Goal: Task Accomplishment & Management: Use online tool/utility

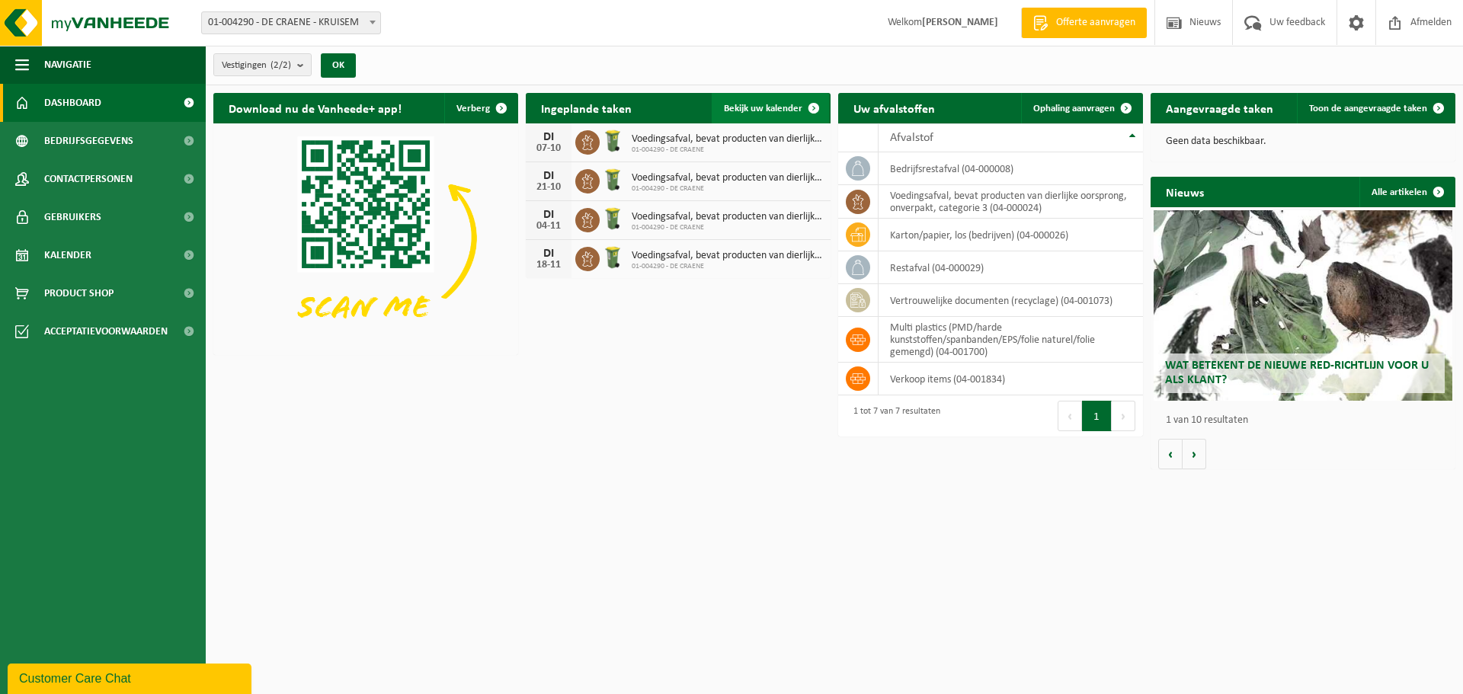
click at [764, 104] on span "Bekijk uw kalender" at bounding box center [763, 109] width 78 height 10
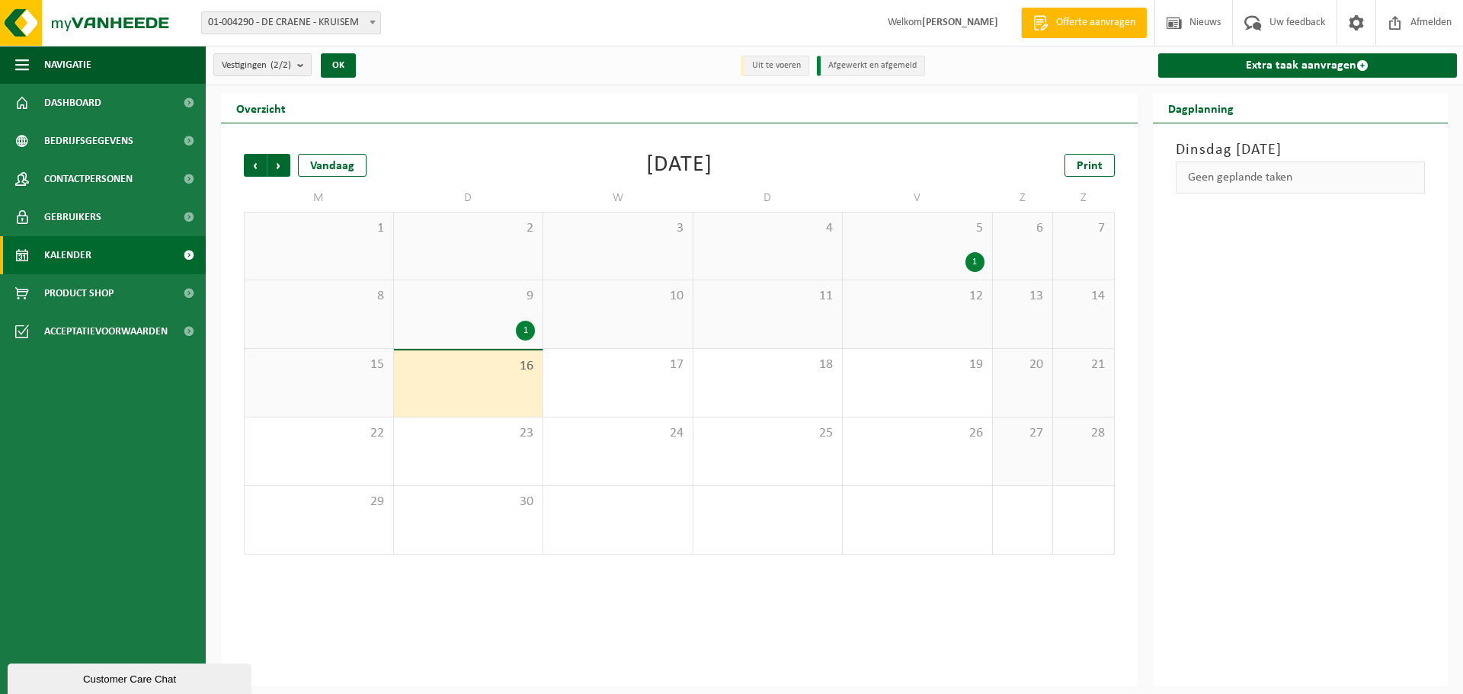
click at [491, 328] on div "1" at bounding box center [468, 331] width 134 height 20
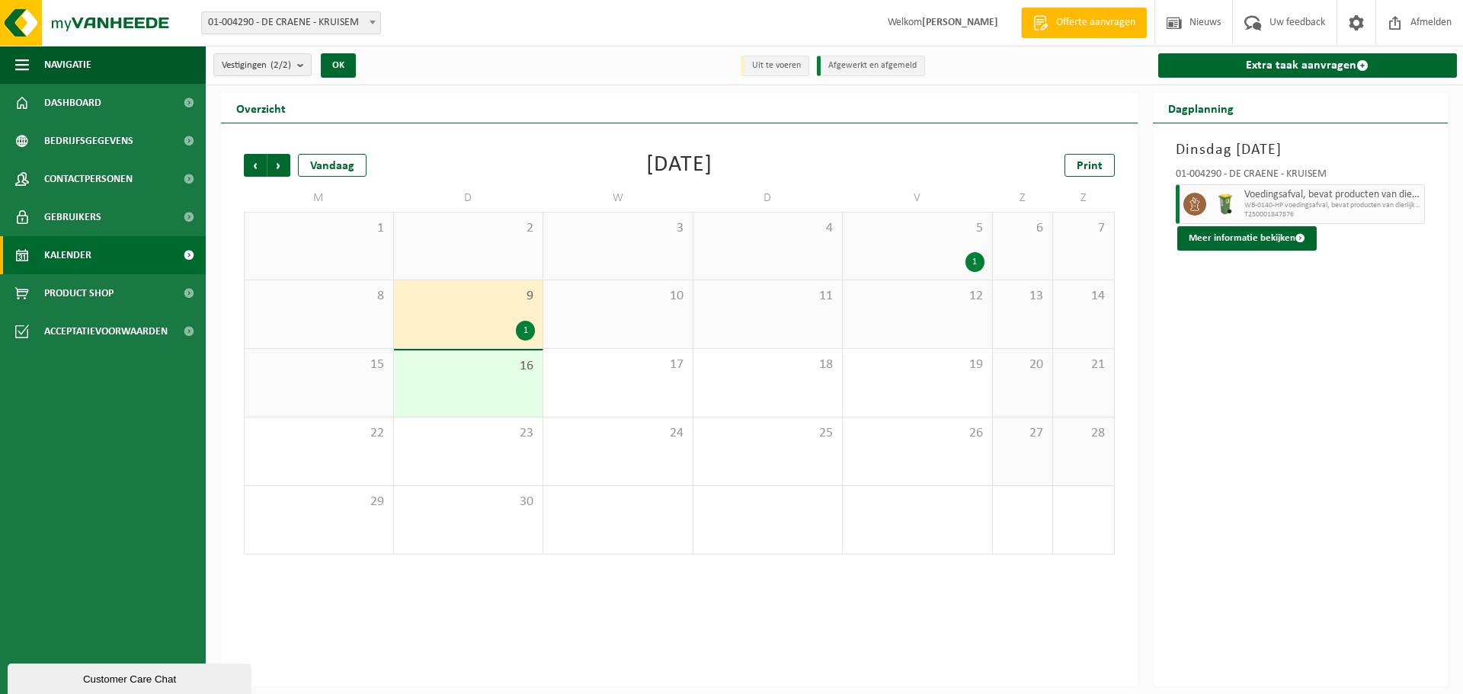
click at [491, 366] on span "16" at bounding box center [468, 366] width 134 height 17
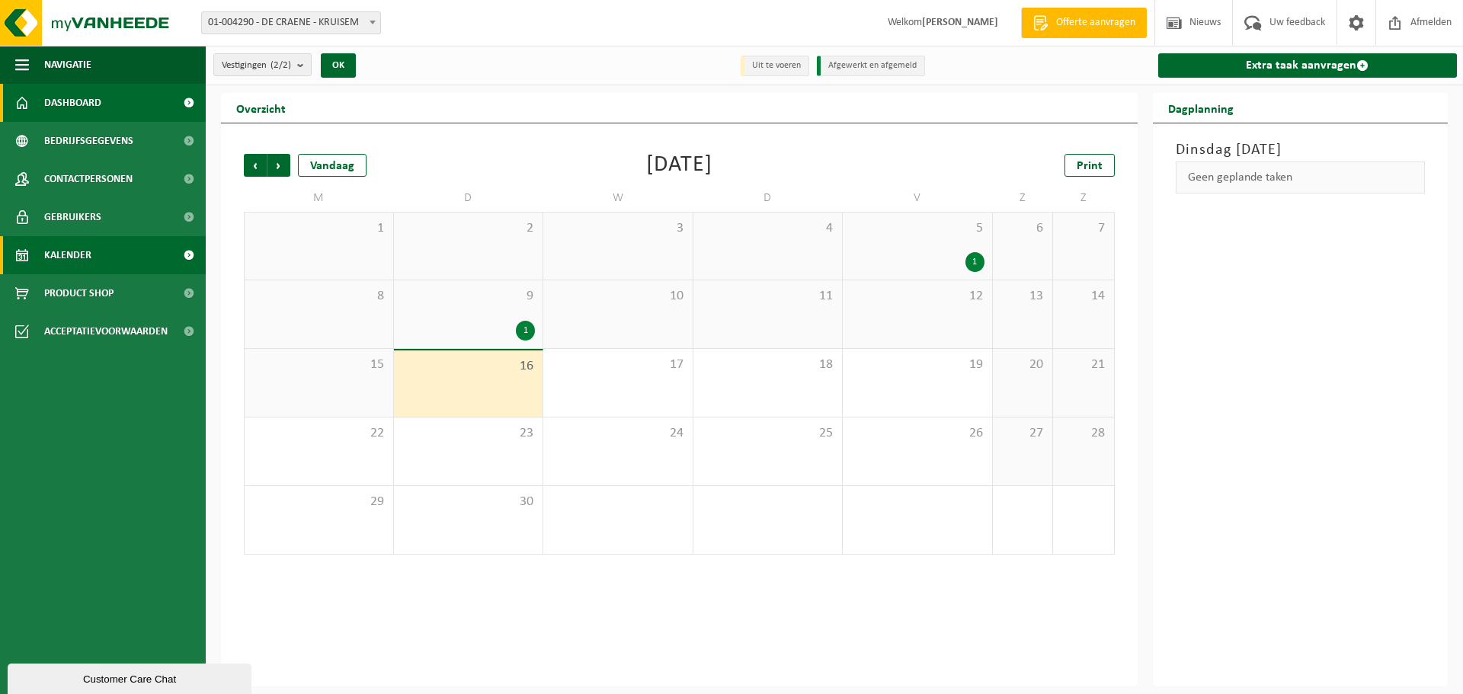
click at [121, 108] on link "Dashboard" at bounding box center [103, 103] width 206 height 38
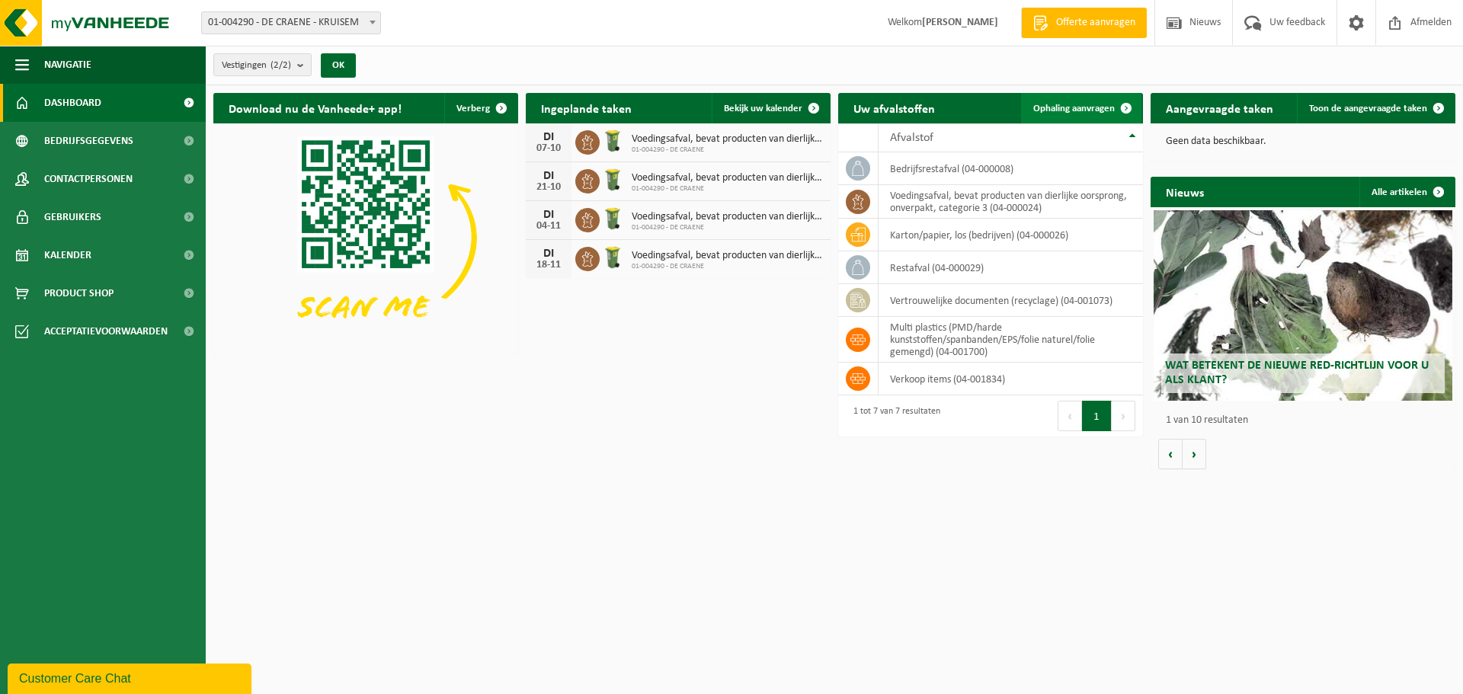
click at [1101, 113] on span "Ophaling aanvragen" at bounding box center [1074, 109] width 82 height 10
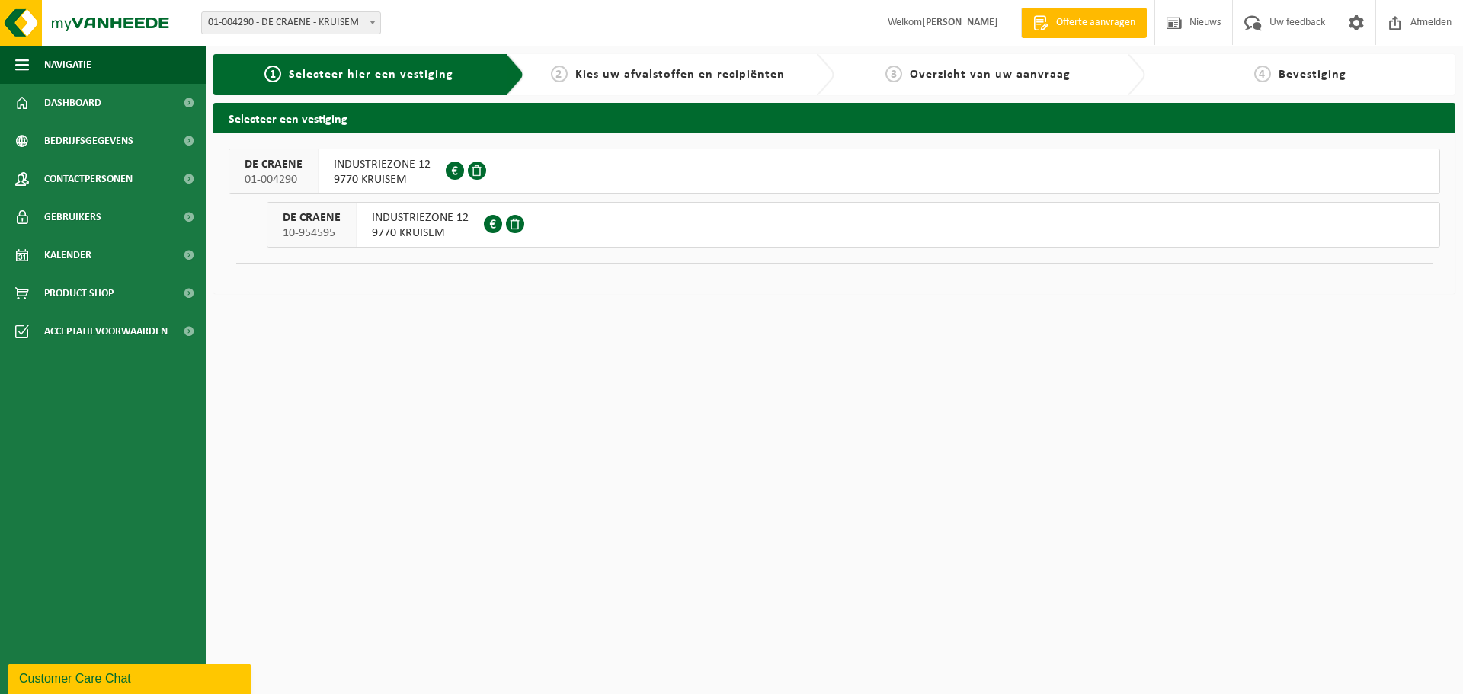
click at [397, 170] on span "INDUSTRIEZONE 12" at bounding box center [382, 164] width 97 height 15
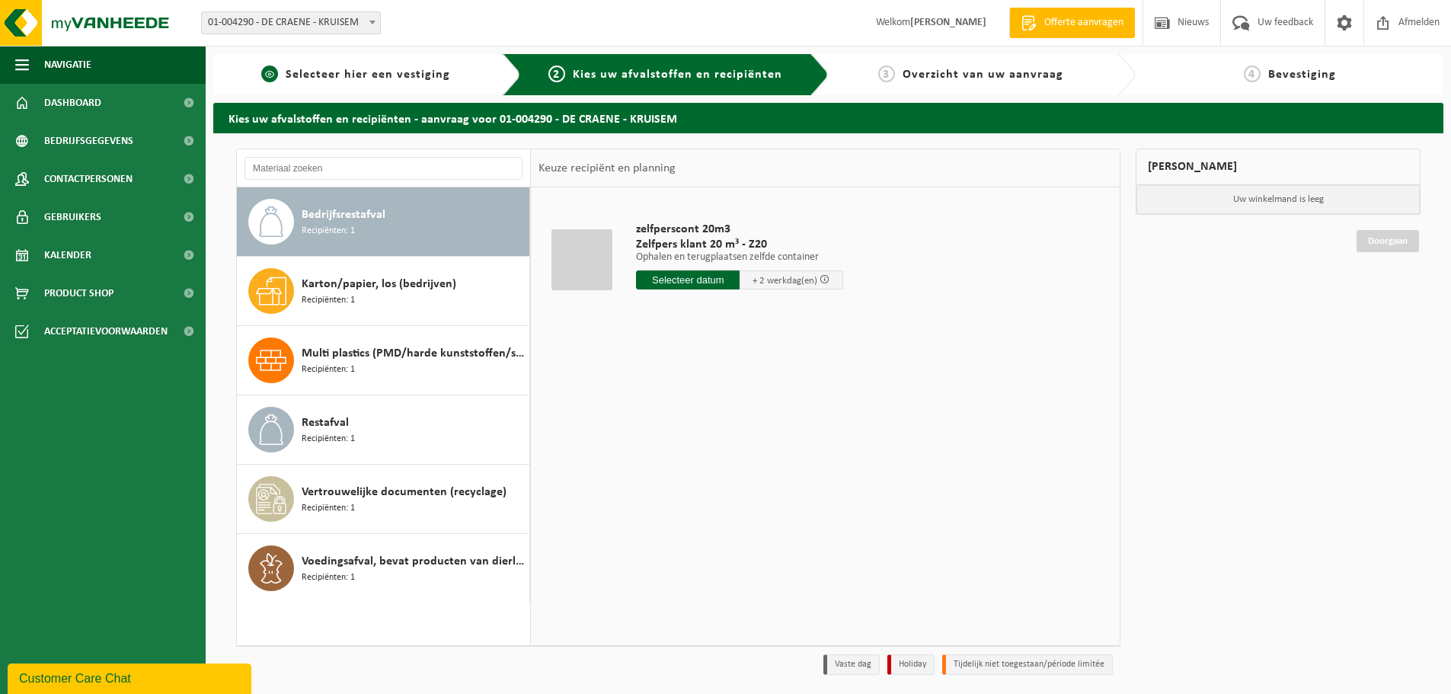
click at [447, 82] on link "1 Selecteer hier een vestiging" at bounding box center [356, 75] width 270 height 18
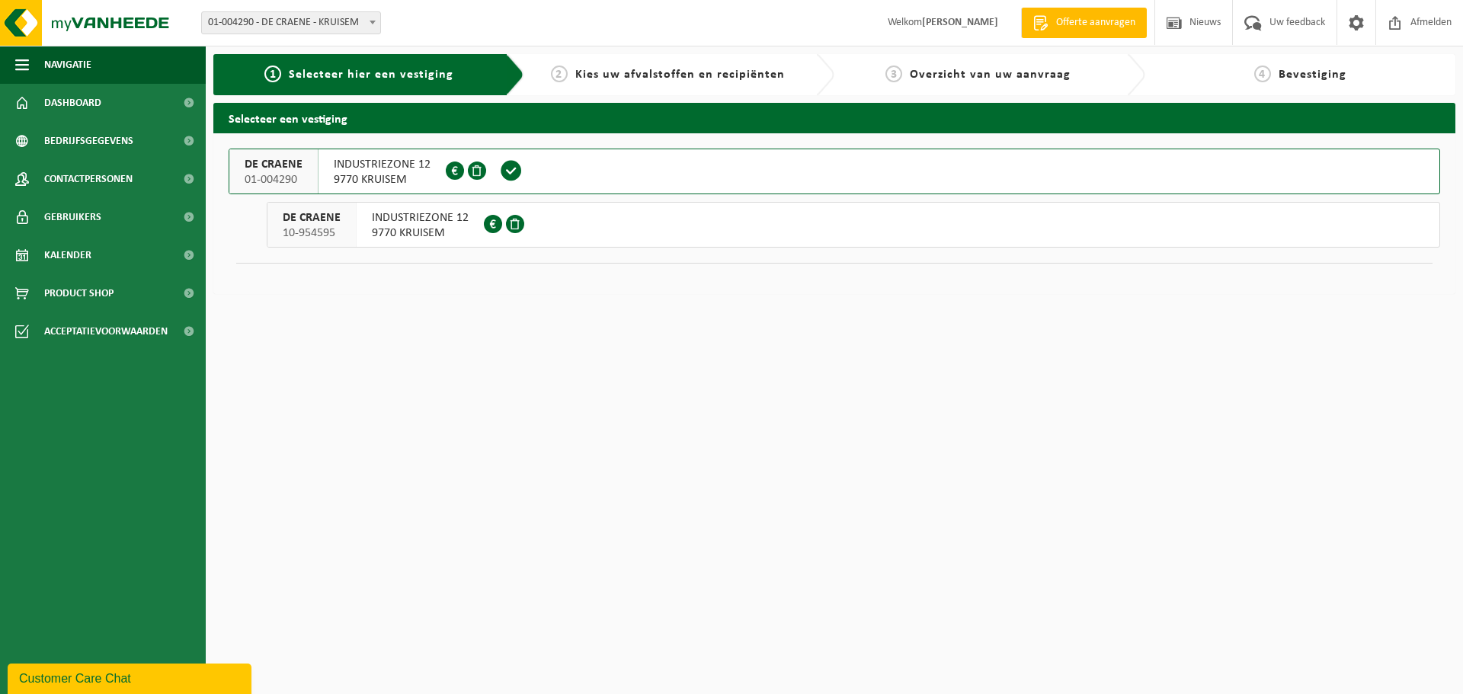
click at [380, 181] on span "9770 KRUISEM" at bounding box center [382, 179] width 97 height 15
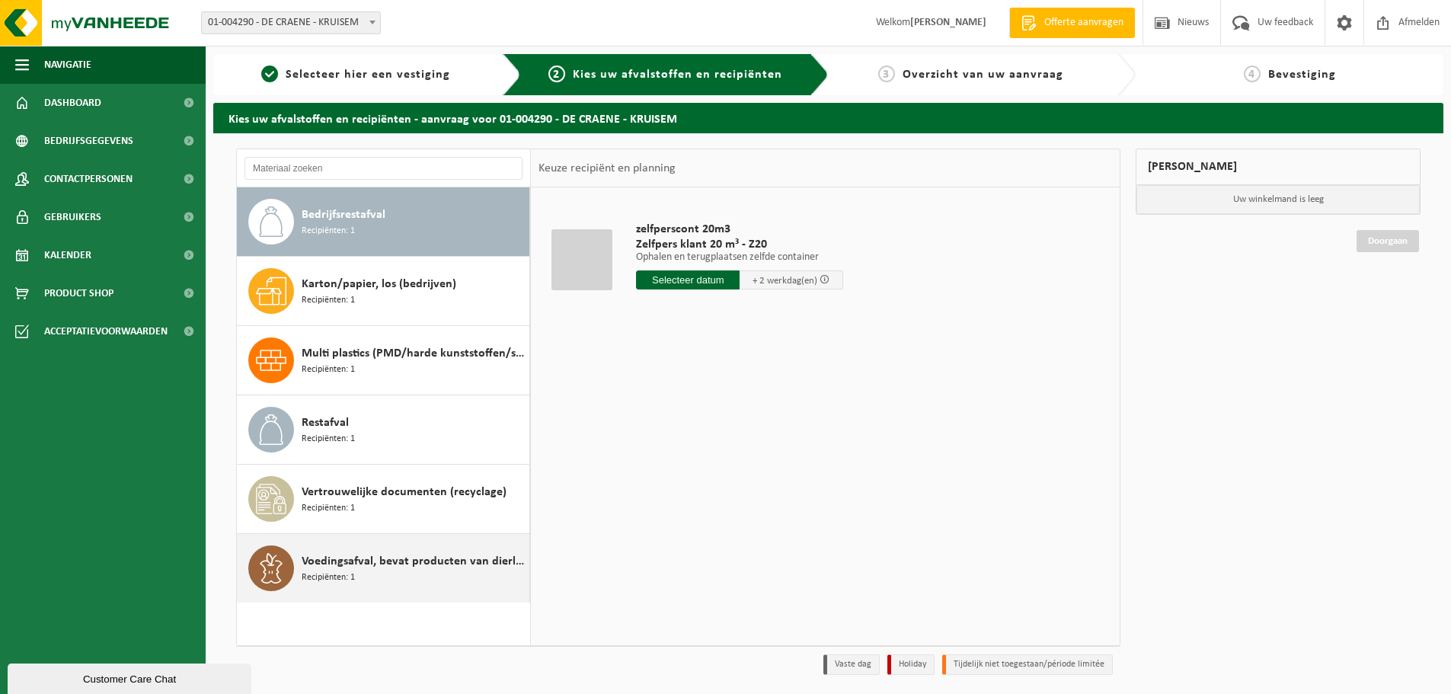
click at [373, 558] on span "Voedingsafval, bevat producten van dierlijke oorsprong, onverpakt, categorie 3" at bounding box center [414, 561] width 224 height 18
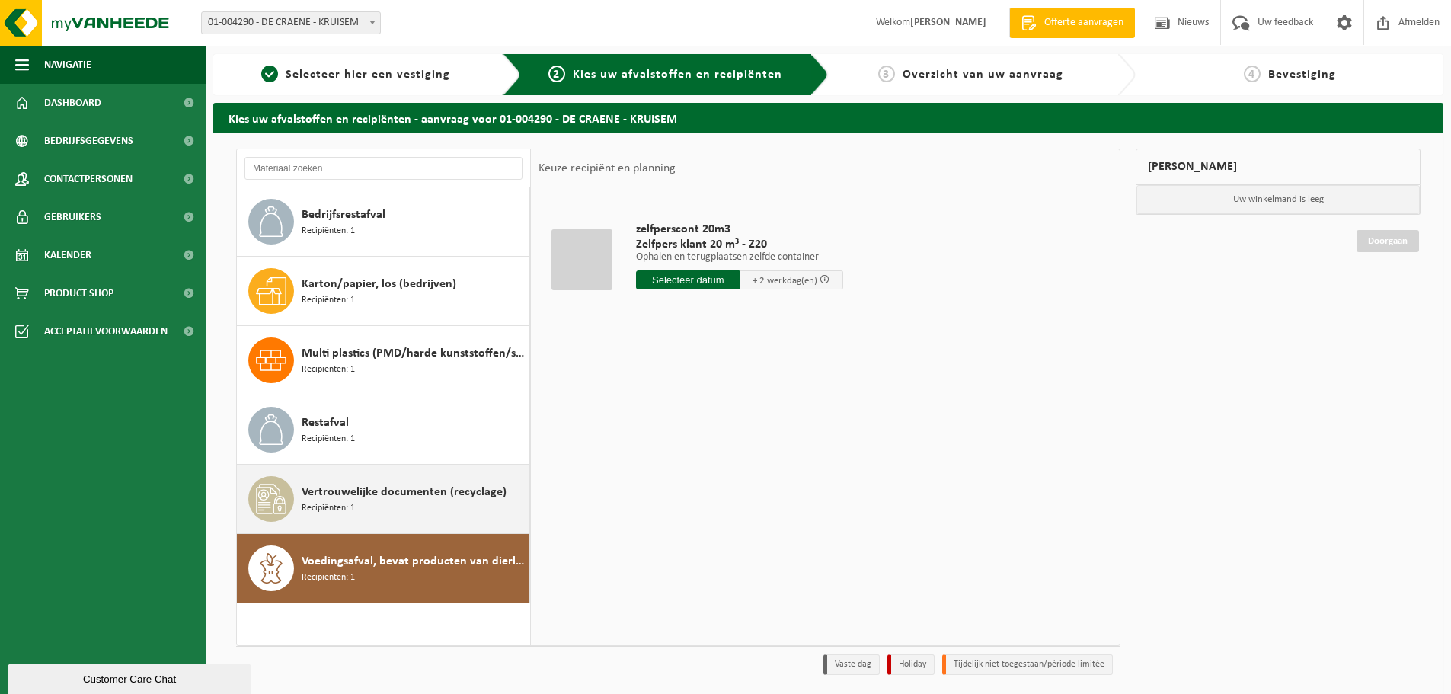
click at [389, 514] on div "Vertrouwelijke documenten (recyclage) Recipiënten: 1" at bounding box center [414, 499] width 224 height 46
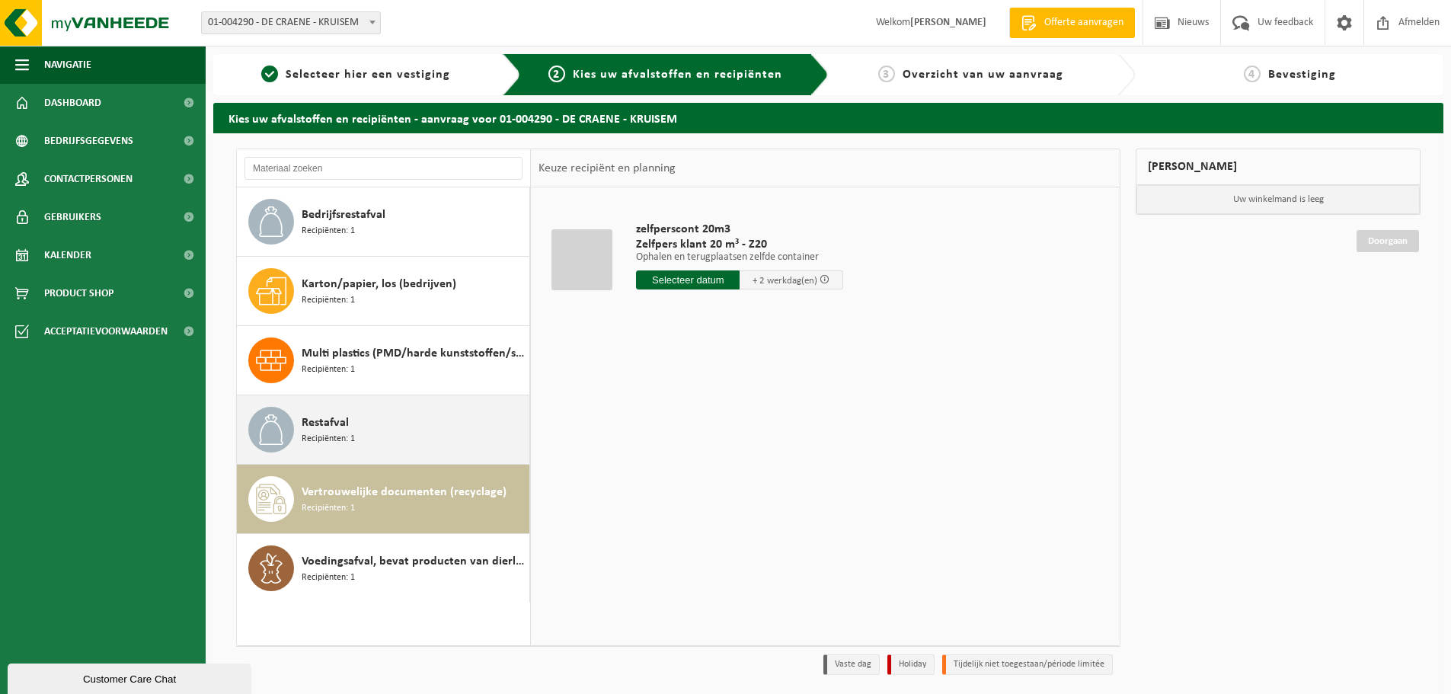
click at [404, 428] on div "Restafval Recipiënten: 1" at bounding box center [414, 430] width 224 height 46
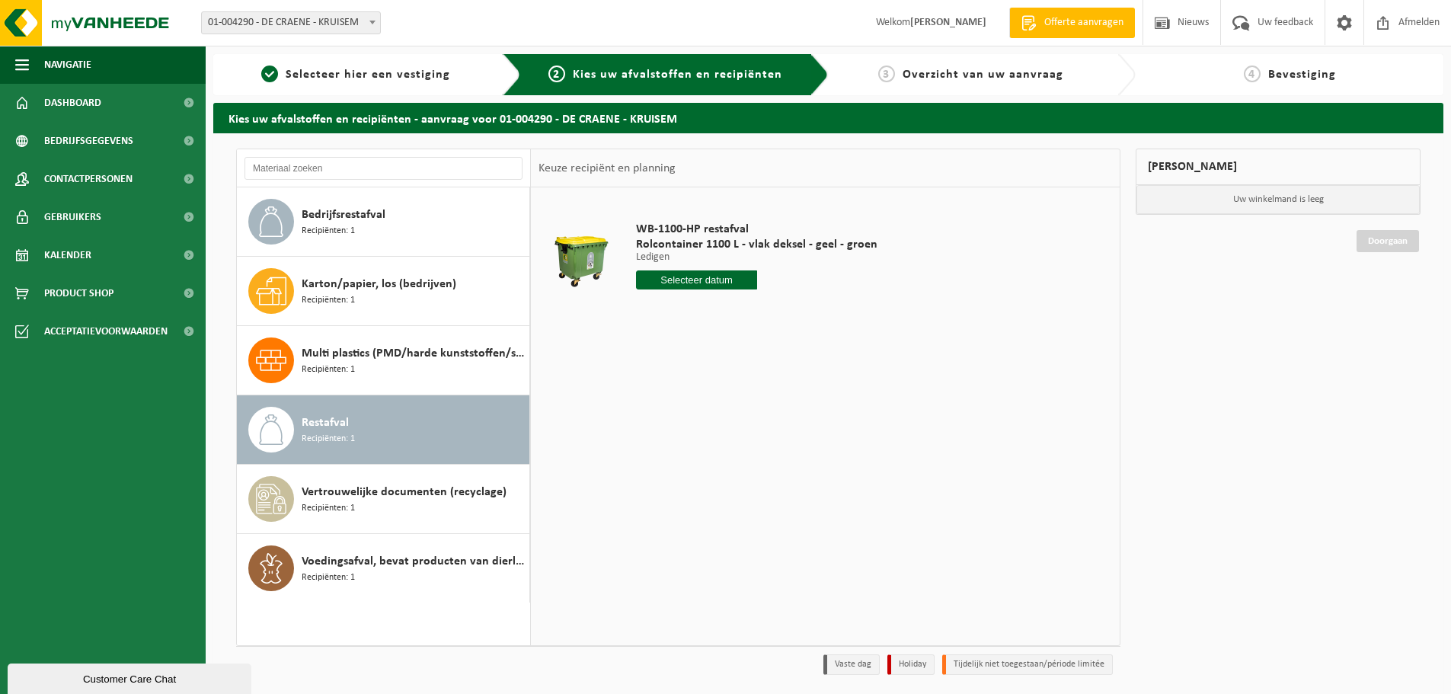
click at [736, 283] on input "text" at bounding box center [696, 279] width 121 height 19
click at [760, 412] on div "19" at bounding box center [757, 415] width 27 height 24
type input "Van 2025-09-19"
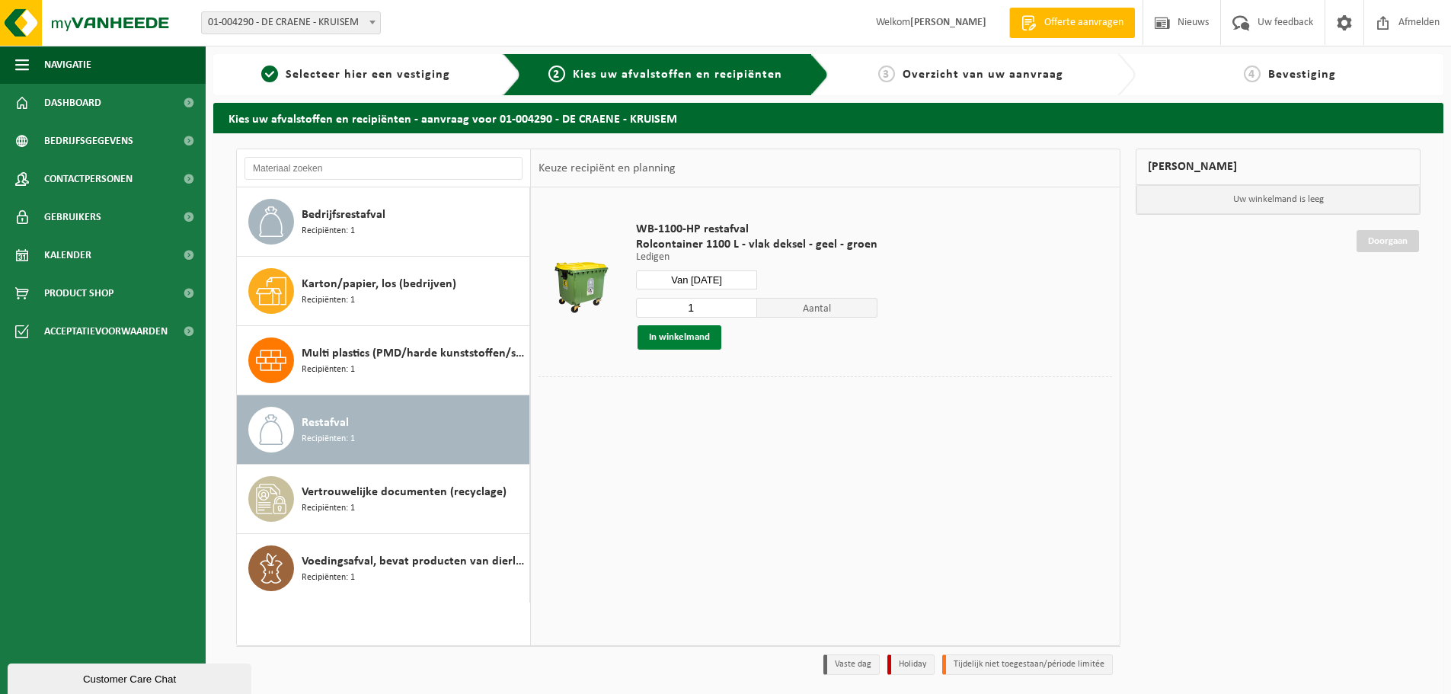
click at [668, 331] on button "In winkelmand" at bounding box center [680, 337] width 84 height 24
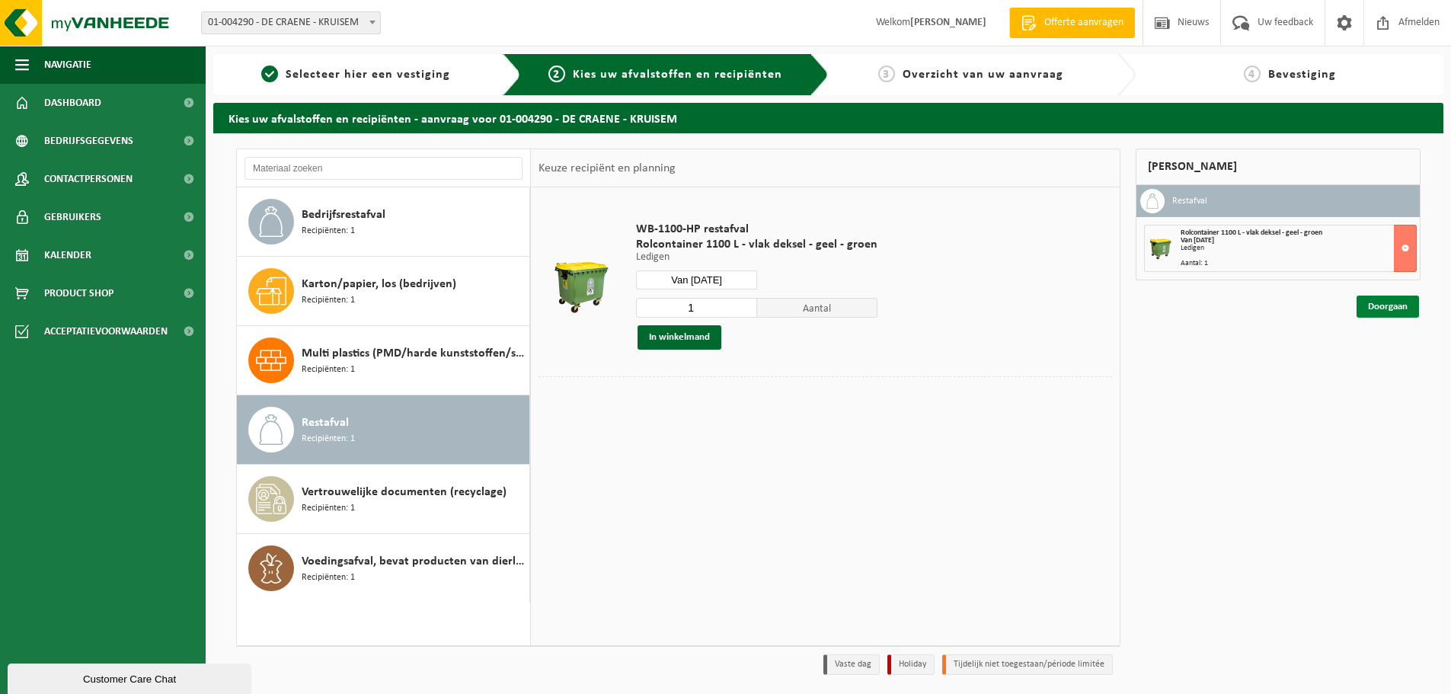
click at [1380, 305] on link "Doorgaan" at bounding box center [1388, 307] width 62 height 22
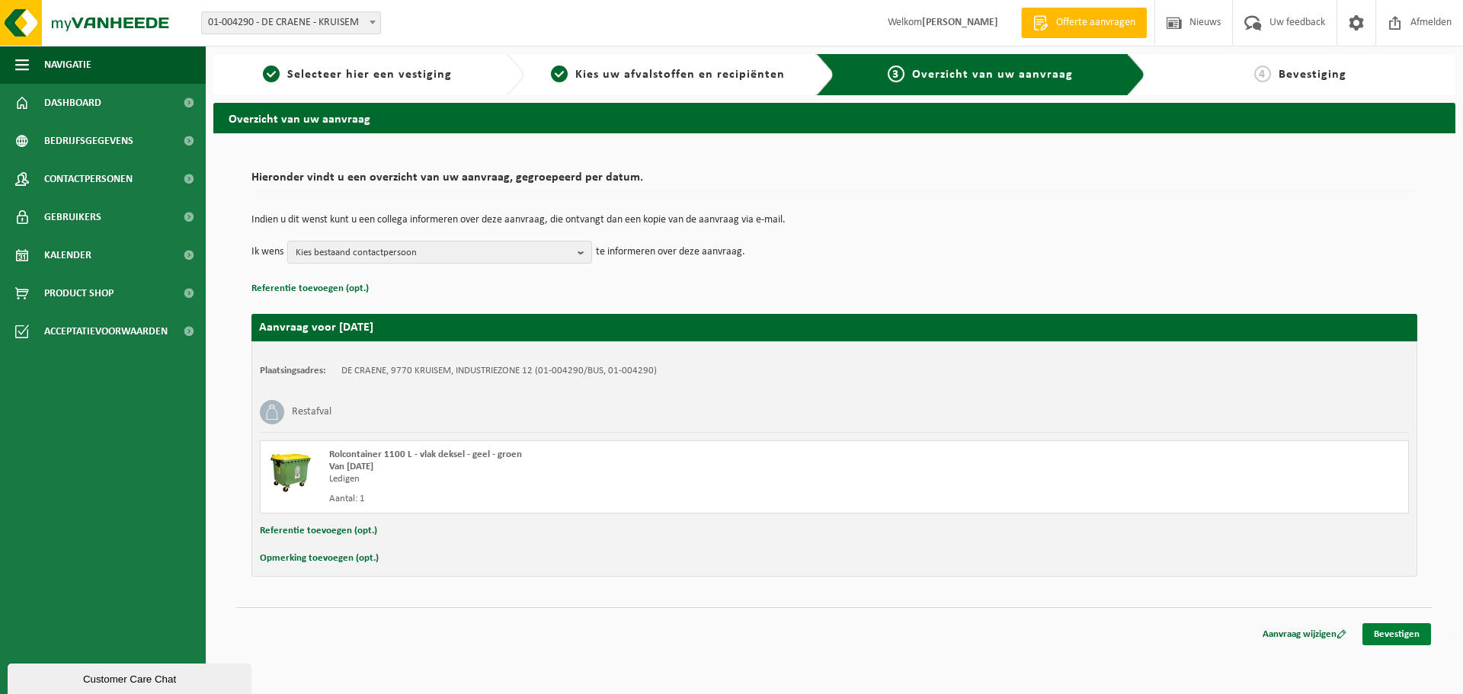
click at [1406, 632] on link "Bevestigen" at bounding box center [1396, 634] width 69 height 22
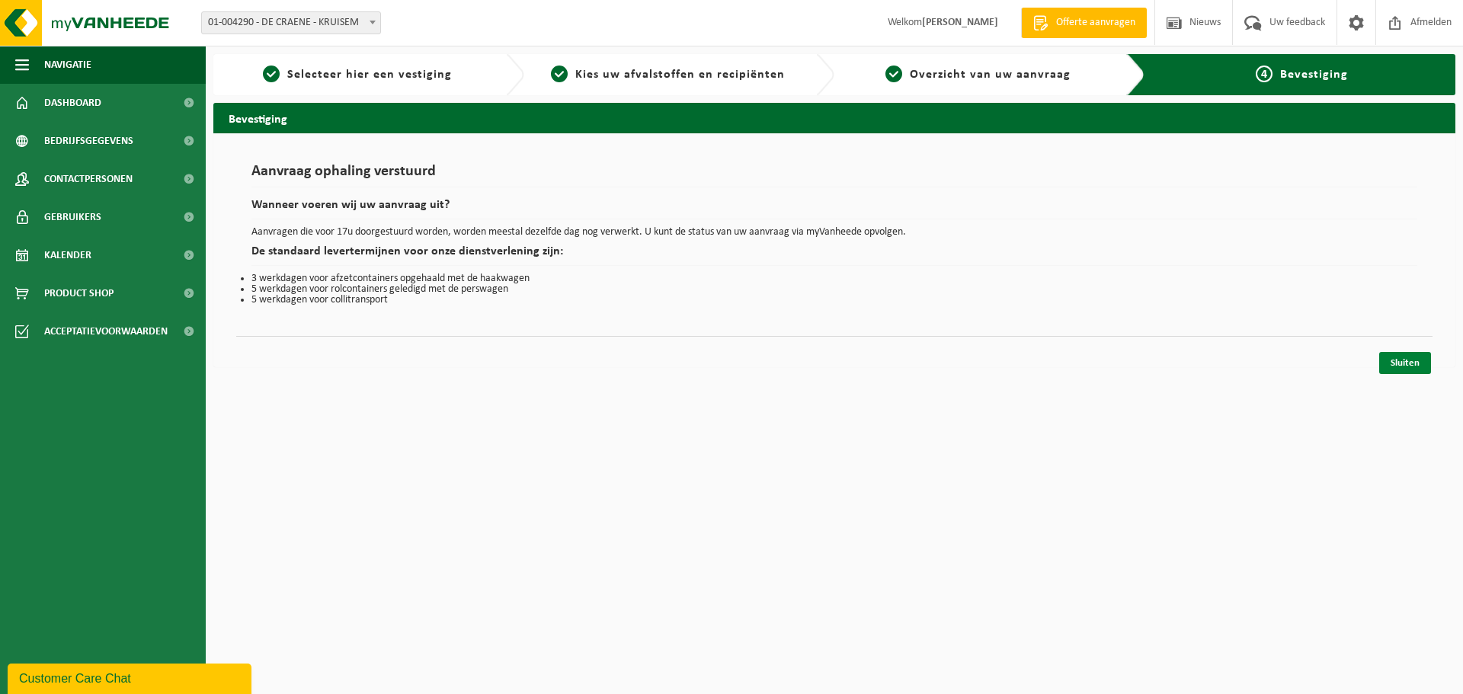
click at [1396, 365] on link "Sluiten" at bounding box center [1405, 363] width 52 height 22
